Goal: Information Seeking & Learning: Learn about a topic

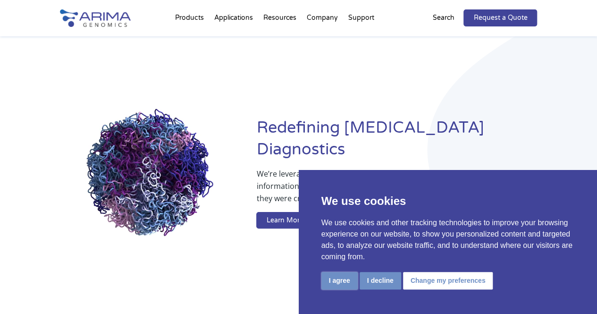
click at [356, 282] on button "I agree" at bounding box center [340, 280] width 36 height 17
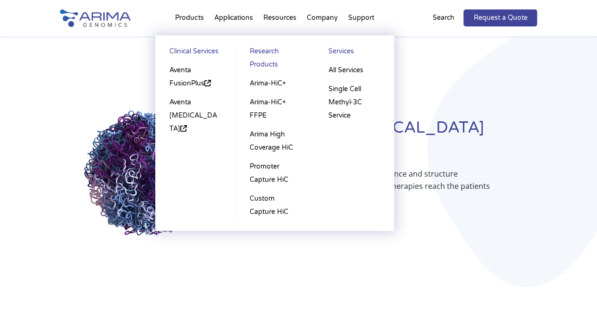
click at [192, 17] on li "Products Clinical Services Aventa FusionPlus Aventa [MEDICAL_DATA] Research Pro…" at bounding box center [189, 20] width 39 height 32
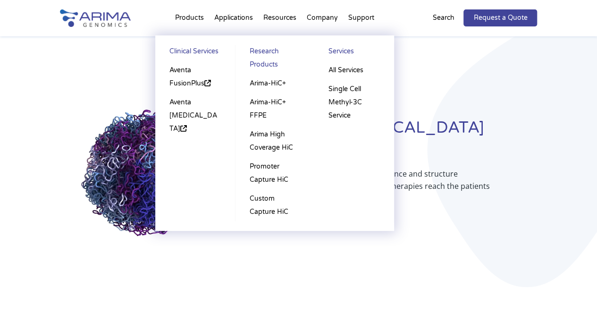
click at [263, 47] on link "Research Products" at bounding box center [275, 59] width 60 height 29
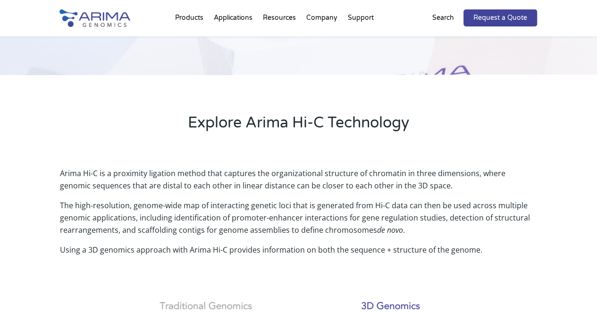
scroll to position [230, 0]
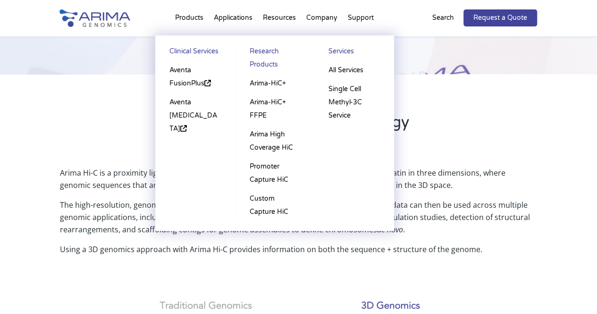
click at [184, 16] on li "Products Clinical Services Aventa FusionPlus Aventa [MEDICAL_DATA] Research Pro…" at bounding box center [189, 20] width 39 height 32
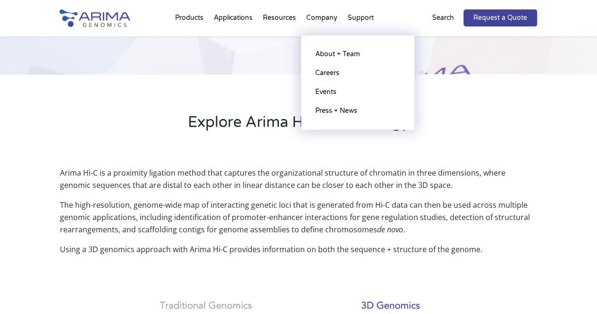
click at [324, 19] on li "Company About + Team Careers Events Press + News" at bounding box center [322, 20] width 42 height 32
click at [332, 58] on link "About + Team" at bounding box center [358, 54] width 94 height 19
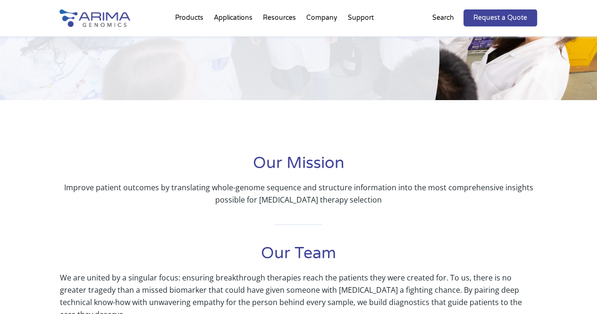
scroll to position [115, 0]
